Goal: Answer question/provide support: Share knowledge or assist other users

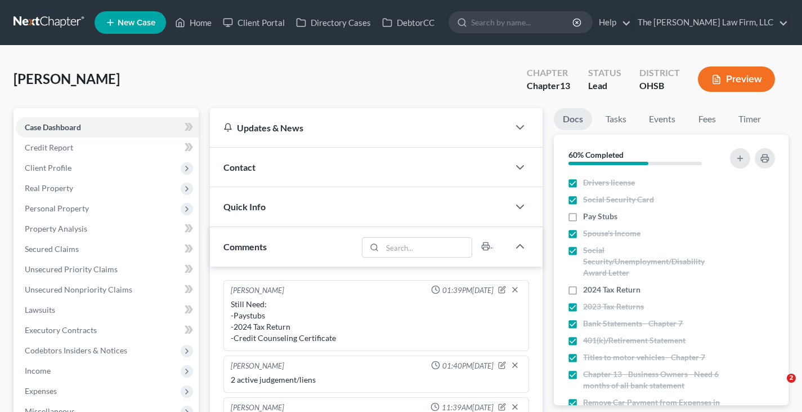
select select "0"
drag, startPoint x: 201, startPoint y: 21, endPoint x: 259, endPoint y: 46, distance: 63.3
click at [201, 21] on link "Home" at bounding box center [193, 22] width 48 height 20
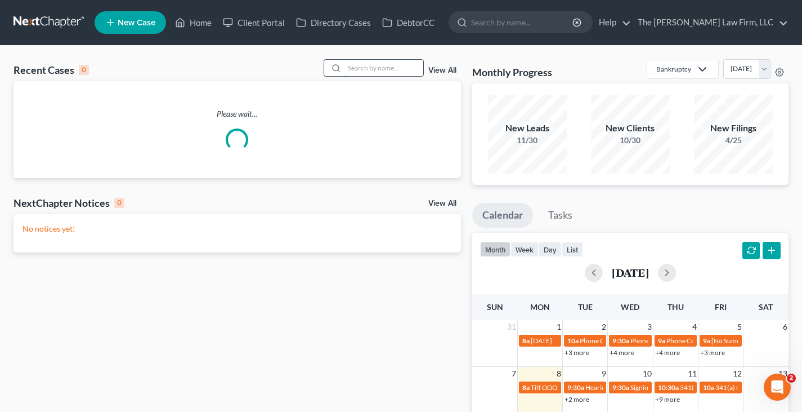
click at [363, 68] on input "search" at bounding box center [384, 68] width 79 height 16
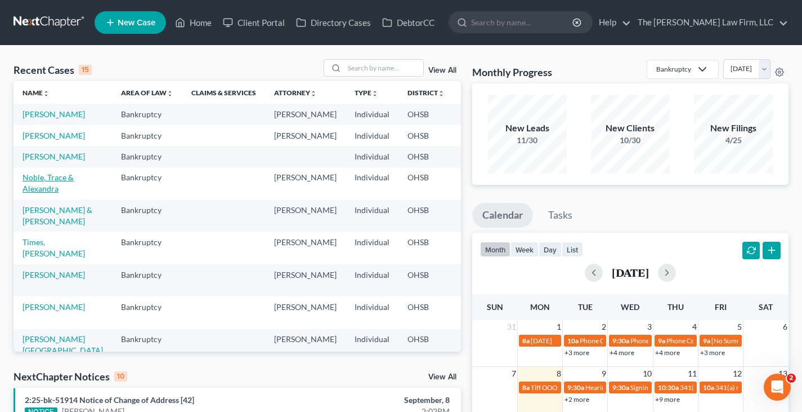
click at [32, 193] on link "Noble, Trace & Alexandra" at bounding box center [48, 182] width 51 height 21
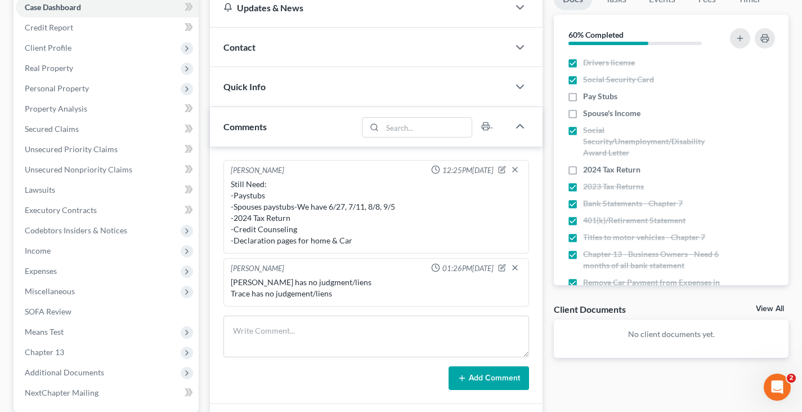
scroll to position [169, 0]
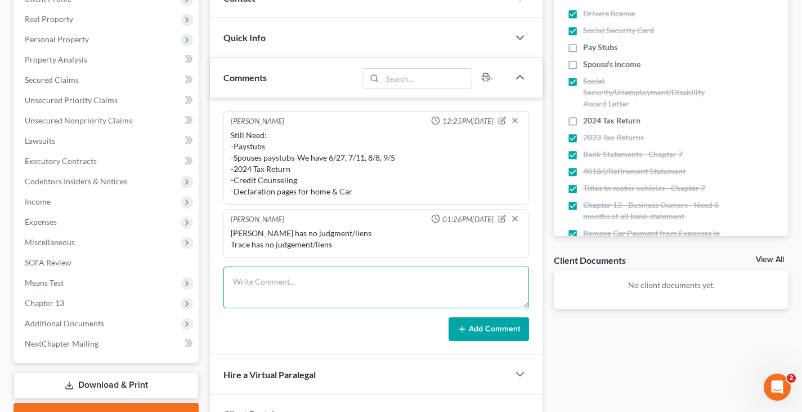
click at [387, 275] on textarea at bounding box center [377, 287] width 306 height 42
click at [299, 285] on textarea "[PERSON_NAME] was on Maturnity leave" at bounding box center [377, 287] width 306 height 42
click at [338, 282] on textarea "[PERSON_NAME] was on Maternity leave" at bounding box center [377, 287] width 306 height 42
type textarea "[PERSON_NAME] was on Maternity leave Feb-June"
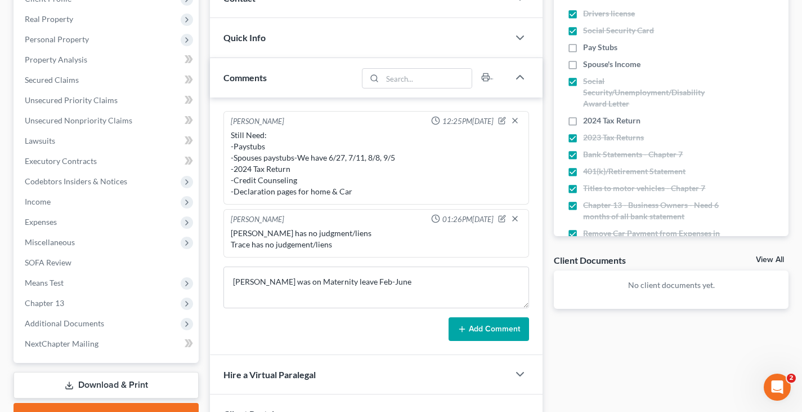
click at [491, 331] on button "Add Comment" at bounding box center [489, 329] width 81 height 24
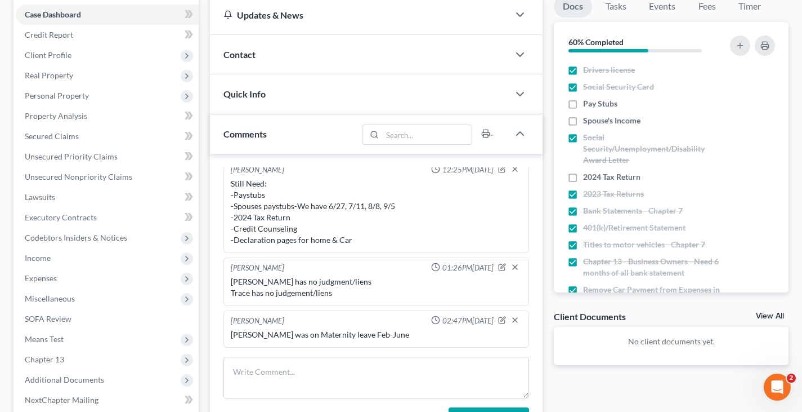
scroll to position [0, 0]
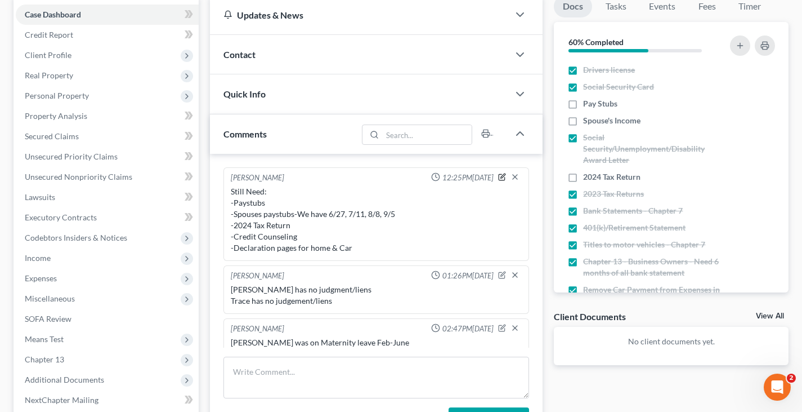
click at [501, 178] on icon "button" at bounding box center [503, 175] width 5 height 5
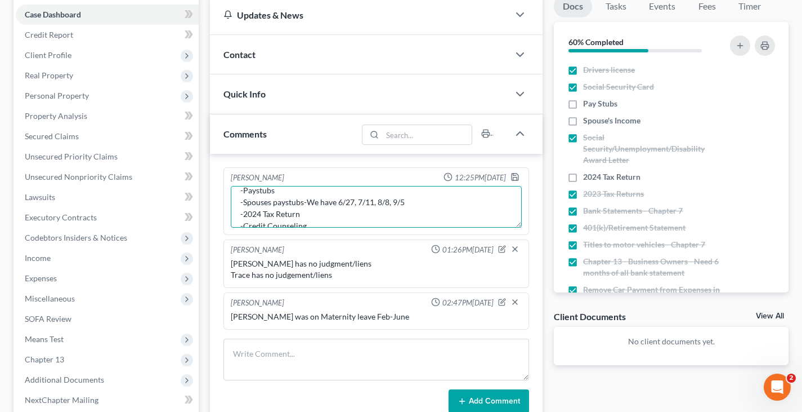
scroll to position [45, 0]
click at [362, 216] on textarea "Still Need: -Paystubs -Spouses paystubs-We have 6/27, 7/11, 8/8, 9/5 -2024 Tax …" at bounding box center [376, 207] width 291 height 42
type textarea "Still Need: -Paystubs -Spouses paystubs-We have 6/27, 7/11, 8/8, 9/5 -2024 Tax …"
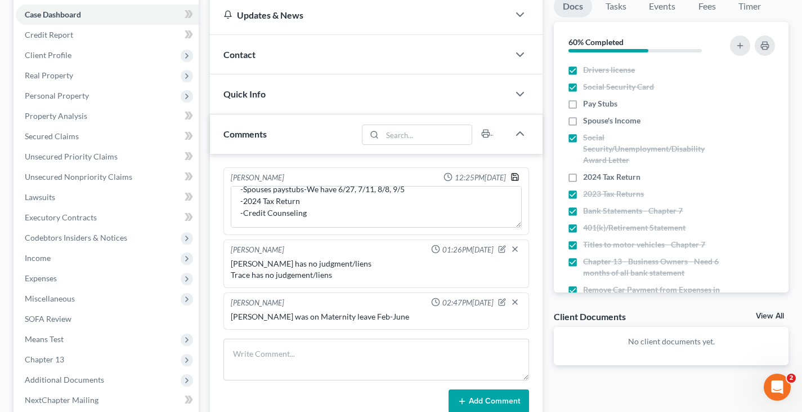
click at [516, 176] on icon "button" at bounding box center [515, 176] width 9 height 9
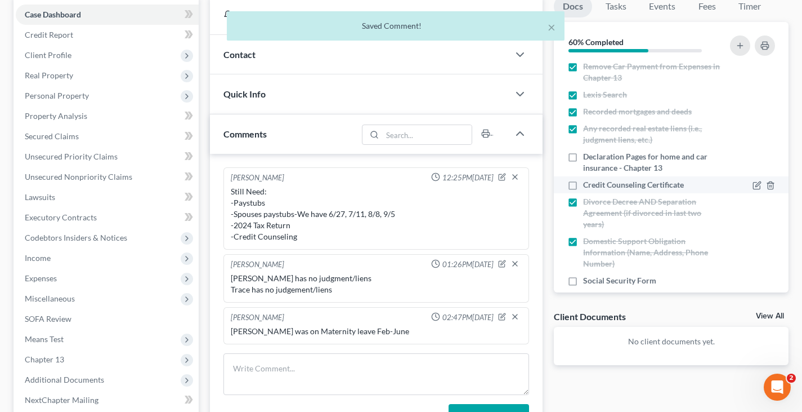
scroll to position [225, 0]
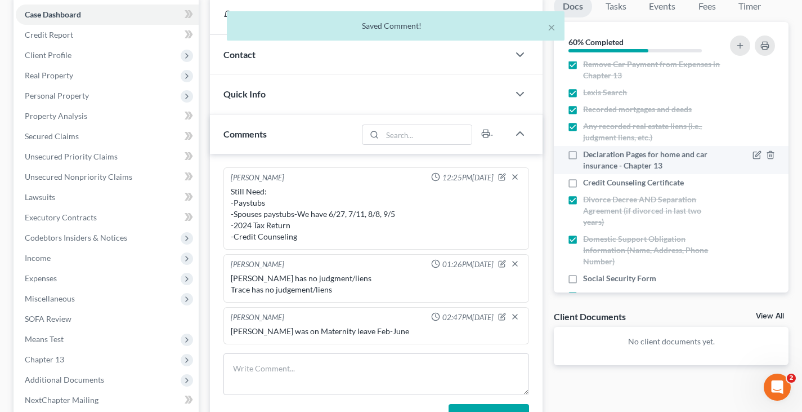
click at [583, 155] on label "Declaration Pages for home and car insurance - Chapter 13" at bounding box center [651, 160] width 137 height 23
click at [588, 155] on input "Declaration Pages for home and car insurance - Chapter 13" at bounding box center [591, 152] width 7 height 7
checkbox input "true"
